Goal: Communication & Community: Answer question/provide support

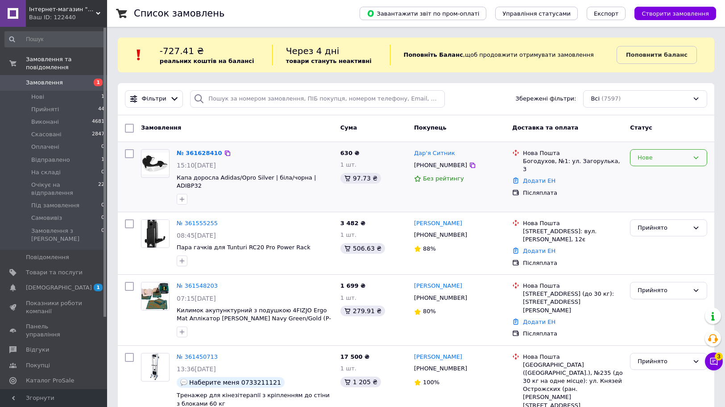
click at [663, 158] on div "Нове" at bounding box center [663, 157] width 51 height 9
click at [655, 179] on li "Прийнято" at bounding box center [669, 176] width 76 height 17
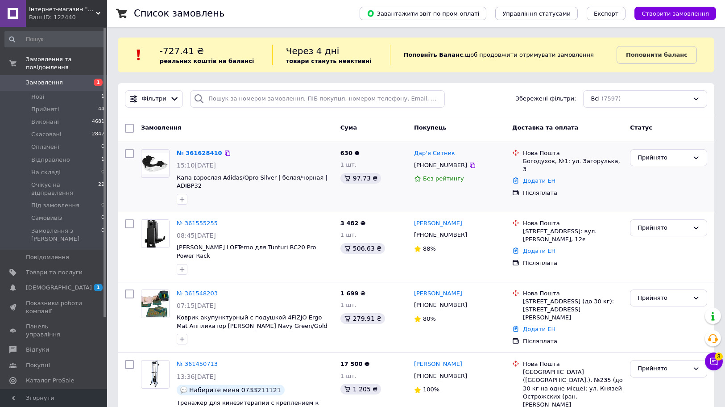
click at [91, 283] on span "1 0" at bounding box center [95, 287] width 25 height 8
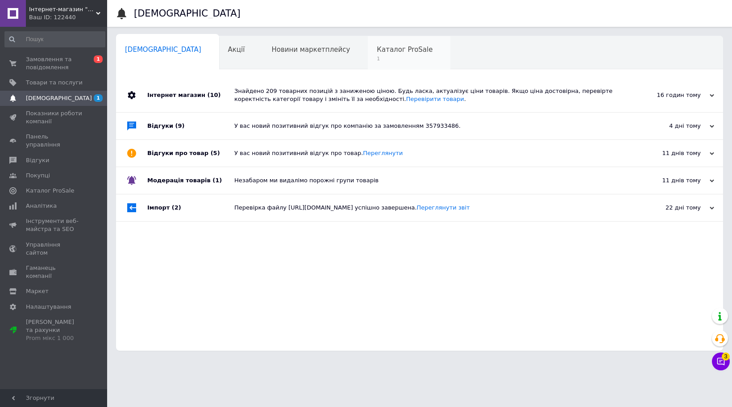
click at [377, 59] on span "1" at bounding box center [405, 58] width 56 height 7
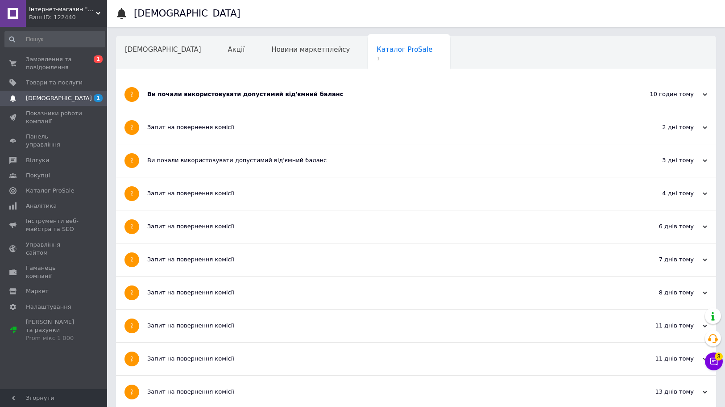
click at [198, 90] on div "Ви почали використовувати допустимий від'ємний баланс" at bounding box center [382, 94] width 471 height 33
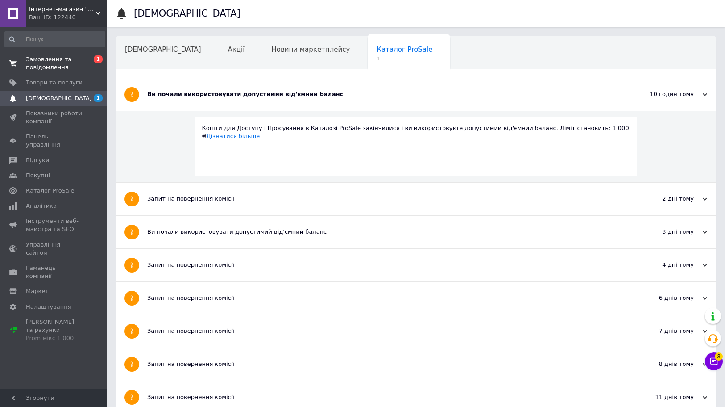
click at [72, 73] on link "Замовлення та повідомлення 0 1" at bounding box center [55, 63] width 110 height 23
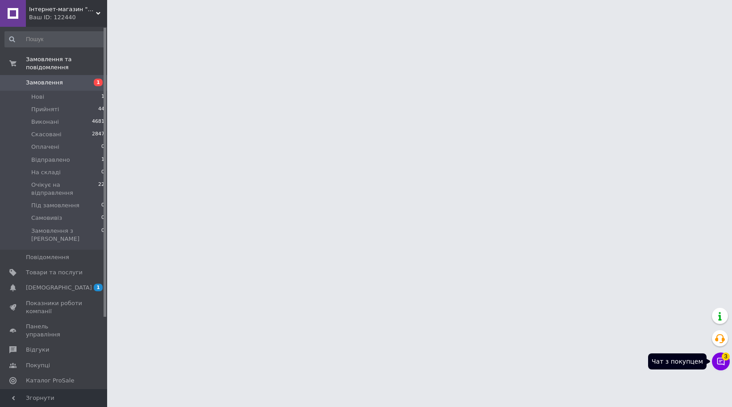
click at [722, 363] on icon at bounding box center [721, 361] width 9 height 9
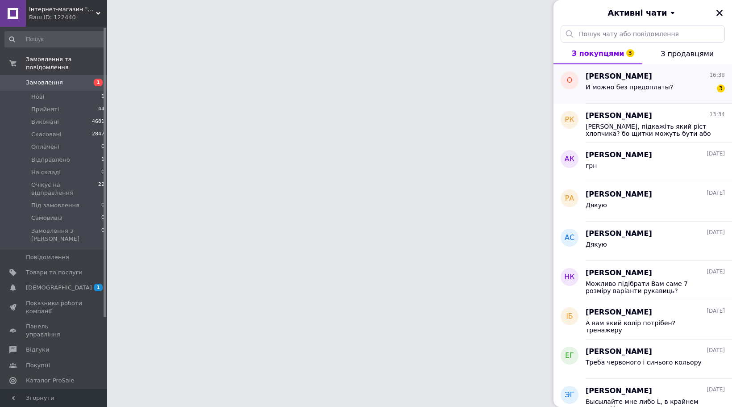
click at [676, 83] on div "И можно без предоплаты? 3" at bounding box center [655, 89] width 139 height 14
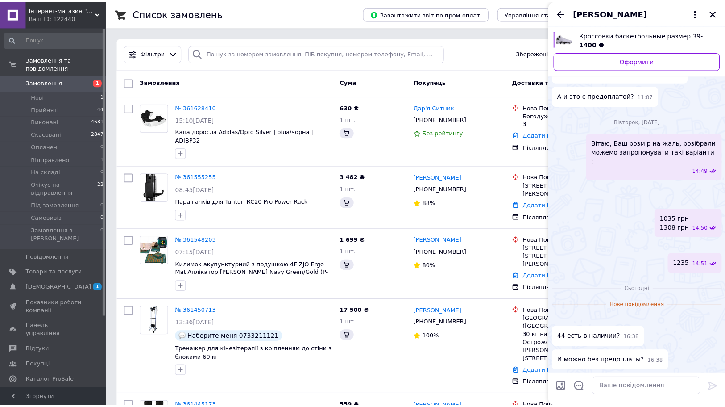
scroll to position [469, 0]
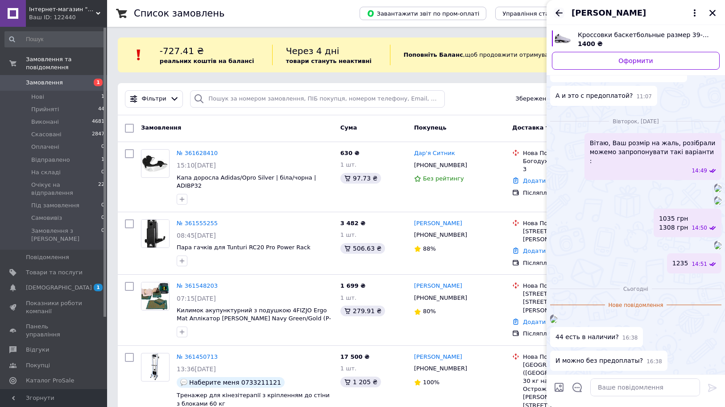
click at [560, 11] on icon "Назад" at bounding box center [559, 13] width 11 height 11
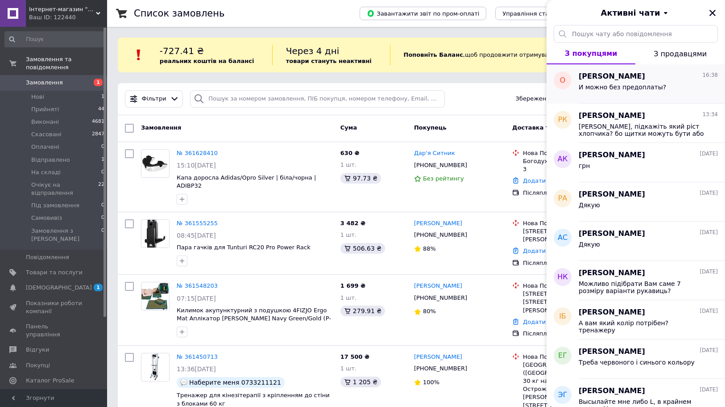
click at [636, 87] on span "И можно без предоплаты?" at bounding box center [623, 86] width 88 height 7
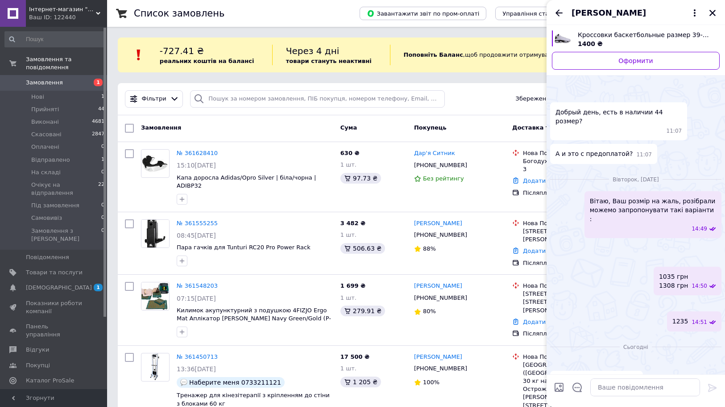
scroll to position [379, 0]
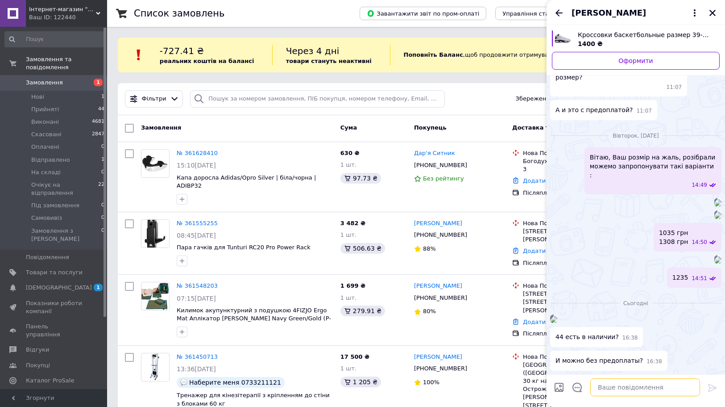
click at [637, 385] on textarea at bounding box center [646, 387] width 110 height 18
type textarea "Вітаю, взуття тільки по перед палті"
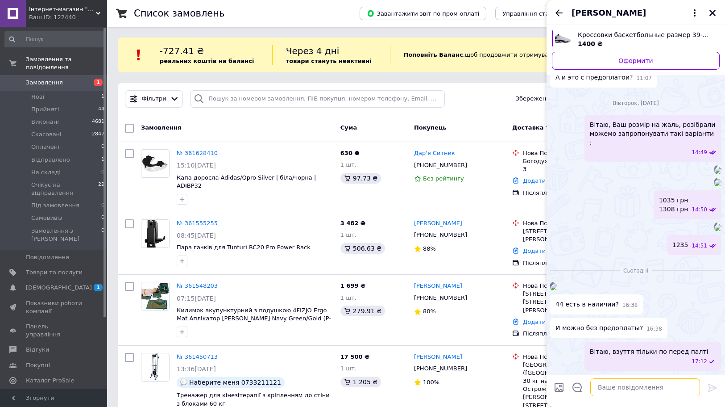
scroll to position [478, 0]
click at [713, 16] on icon "Закрити" at bounding box center [713, 13] width 8 height 8
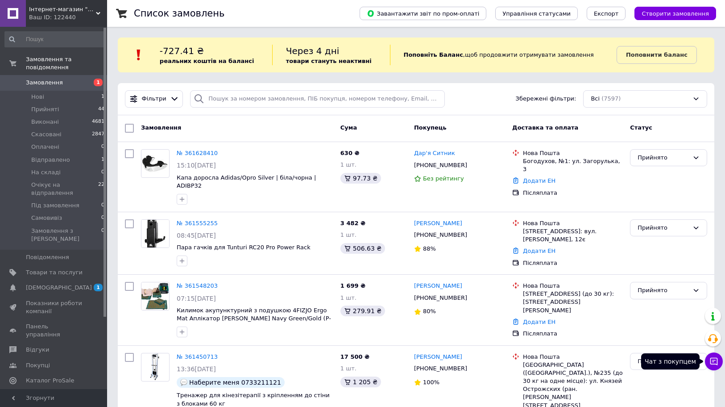
click at [717, 365] on icon at bounding box center [714, 361] width 9 height 9
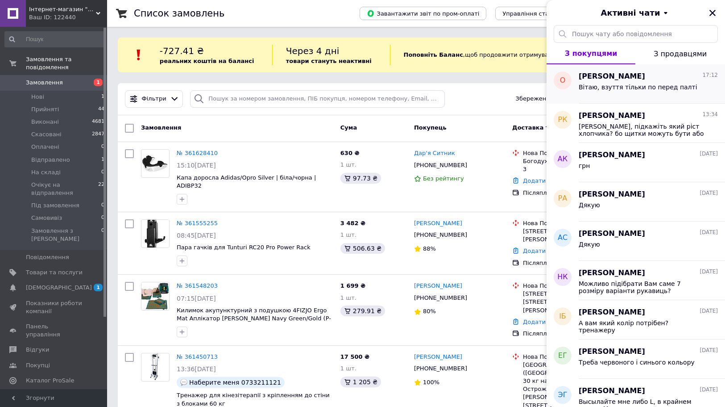
click at [646, 80] on span "[PERSON_NAME]" at bounding box center [612, 76] width 67 height 10
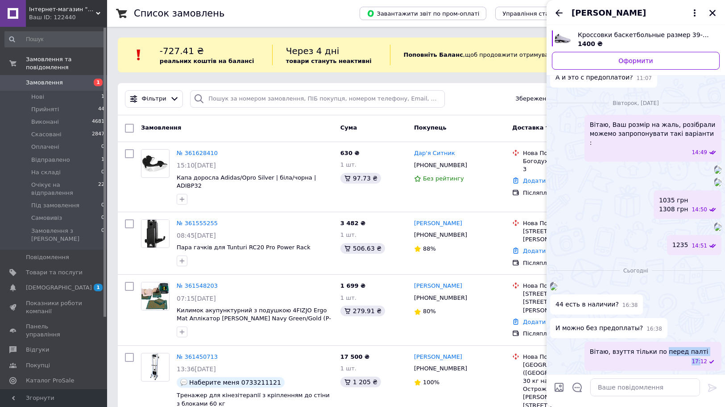
drag, startPoint x: 658, startPoint y: 359, endPoint x: 703, endPoint y: 359, distance: 45.5
click at [702, 360] on div "Вітаю, взуття тільки по перед палті 17:12" at bounding box center [653, 356] width 137 height 29
copy div "перед палті 17:"
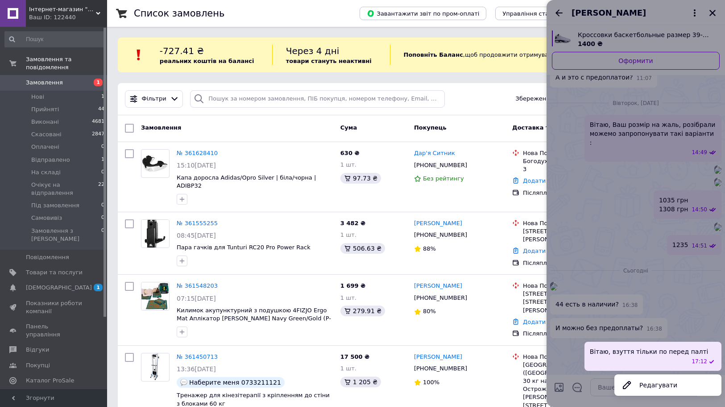
click at [692, 327] on div at bounding box center [636, 203] width 179 height 407
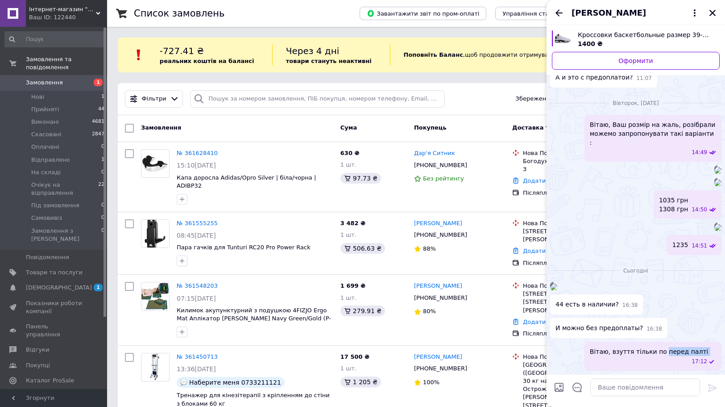
drag, startPoint x: 660, startPoint y: 360, endPoint x: 694, endPoint y: 357, distance: 34.5
click at [694, 357] on div "Вітаю, взуття тільки по перед палті 17:12" at bounding box center [653, 356] width 137 height 29
copy span "перед палті"
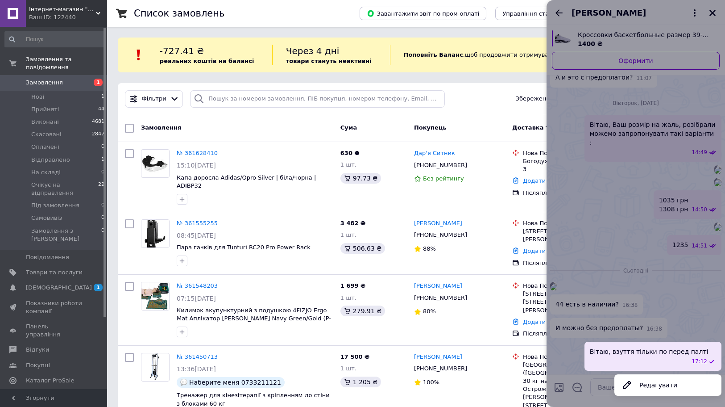
click at [586, 347] on div at bounding box center [636, 203] width 179 height 407
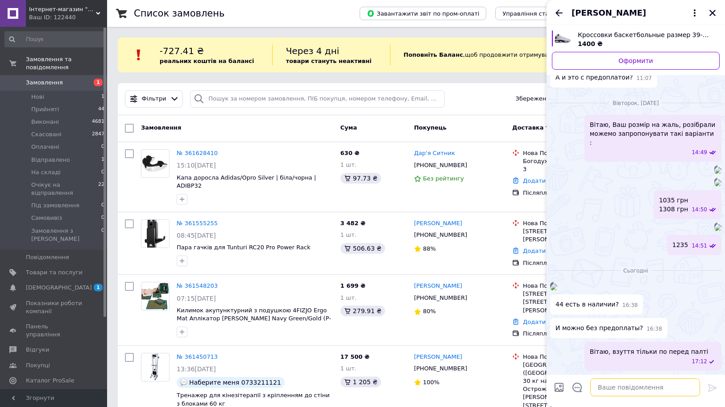
click at [604, 385] on textarea at bounding box center [646, 387] width 110 height 18
paste textarea "передплаті"
type textarea "передплаті*"
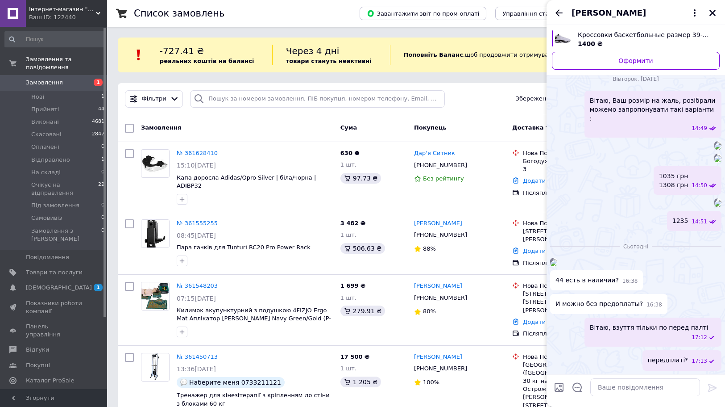
click at [562, 10] on icon "Назад" at bounding box center [559, 13] width 11 height 11
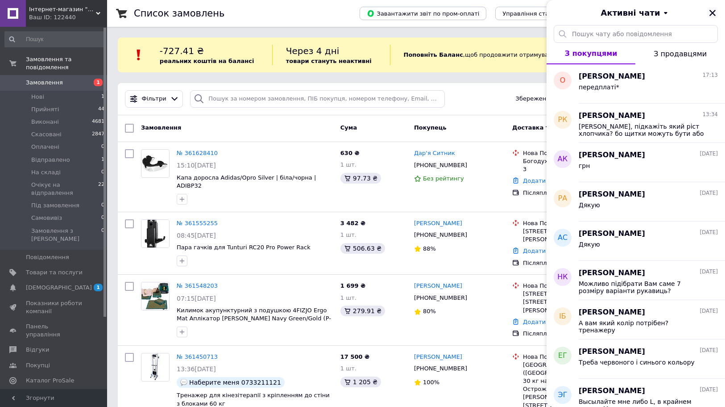
click at [717, 13] on button "Закрити" at bounding box center [713, 13] width 11 height 11
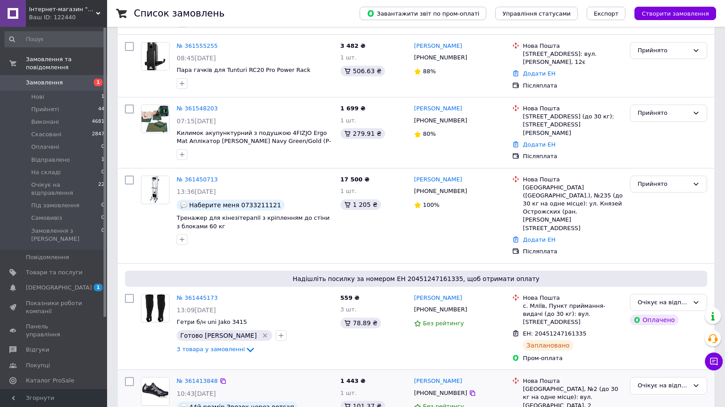
scroll to position [179, 0]
